Goal: Find specific page/section: Find specific page/section

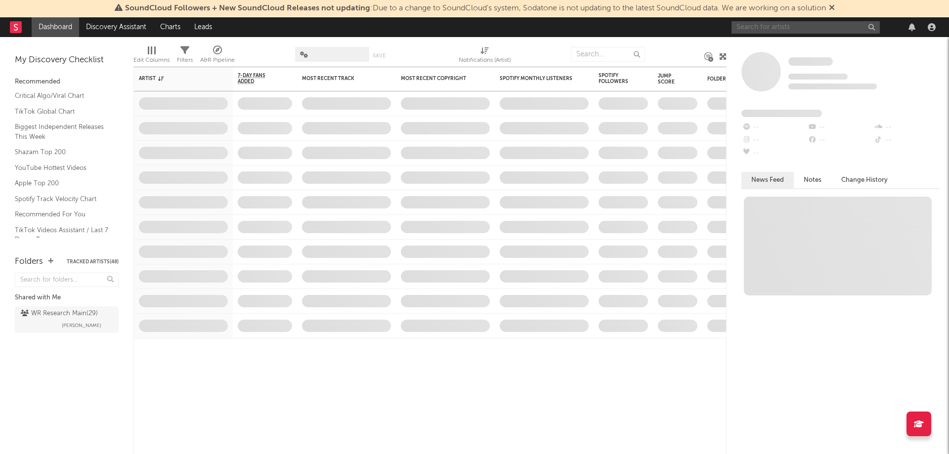
click at [754, 24] on input "text" at bounding box center [806, 27] width 148 height 12
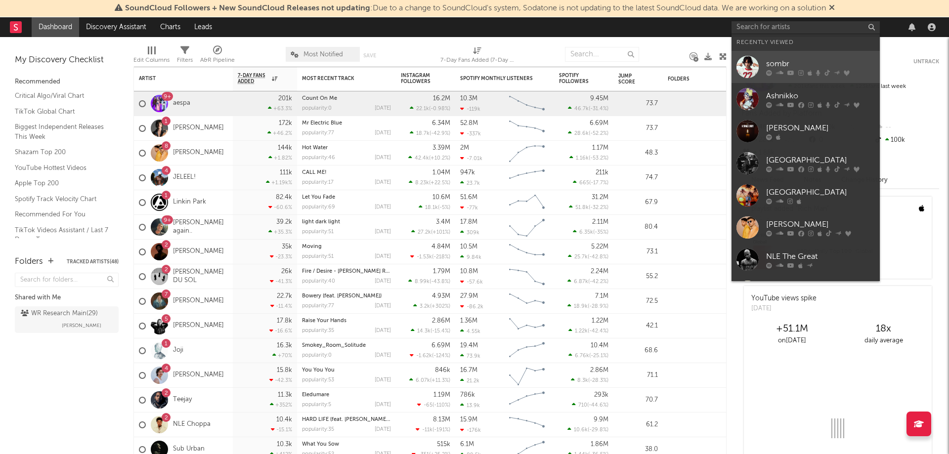
click at [764, 69] on link "sombr" at bounding box center [806, 67] width 148 height 32
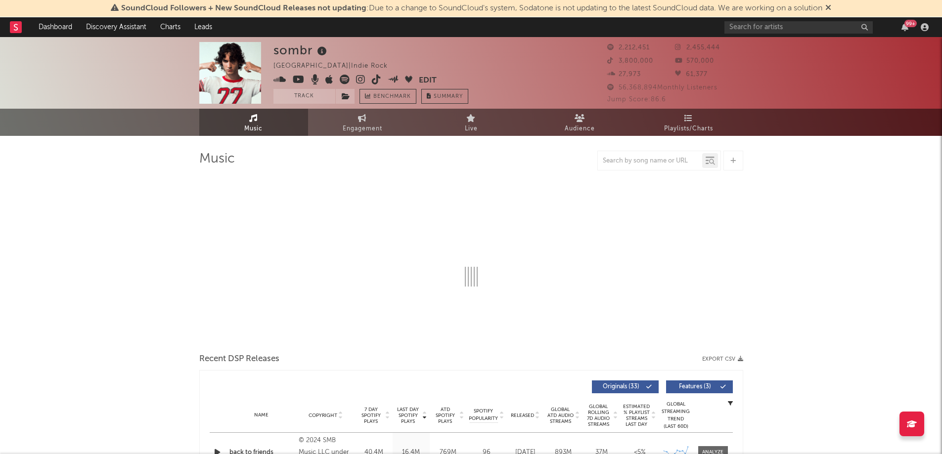
select select "6m"
